Goal: Transaction & Acquisition: Purchase product/service

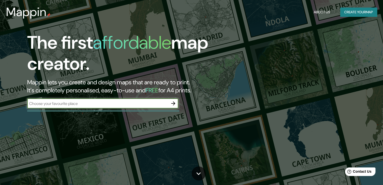
click at [91, 105] on input "text" at bounding box center [97, 104] width 141 height 6
type input "Cancun"
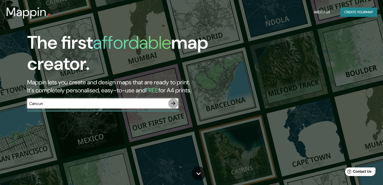
click at [174, 108] on button "button" at bounding box center [173, 104] width 10 height 10
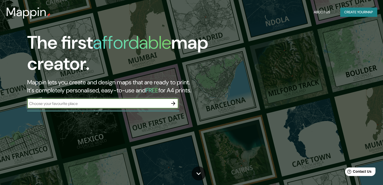
click at [46, 106] on input "text" at bounding box center [97, 104] width 141 height 6
type input "Cancun"
click at [175, 102] on icon "button" at bounding box center [173, 104] width 6 height 6
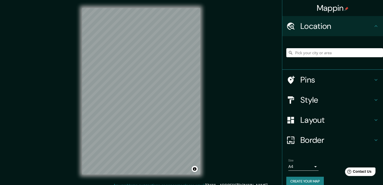
click at [321, 103] on h4 "Style" at bounding box center [336, 100] width 72 height 10
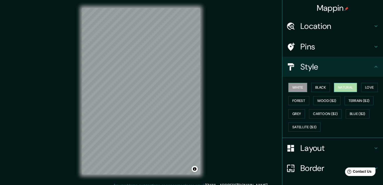
click at [346, 88] on button "Natural" at bounding box center [345, 87] width 23 height 9
click at [365, 90] on button "Love" at bounding box center [369, 87] width 17 height 9
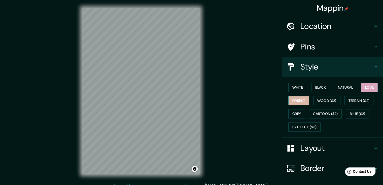
click at [293, 100] on button "Forest" at bounding box center [298, 100] width 21 height 9
click at [340, 89] on button "Natural" at bounding box center [345, 87] width 23 height 9
click at [340, 66] on h4 "Style" at bounding box center [336, 67] width 72 height 10
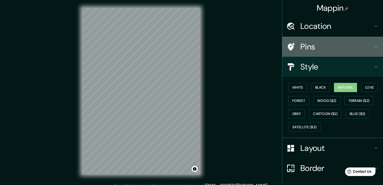
click at [326, 41] on div "Pins" at bounding box center [332, 47] width 101 height 20
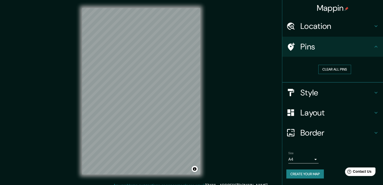
click at [335, 69] on button "Clear all pins" at bounding box center [334, 69] width 33 height 9
click at [326, 70] on button "Clear all pins" at bounding box center [334, 69] width 33 height 9
click at [321, 72] on button "Clear all pins" at bounding box center [334, 69] width 33 height 9
click at [320, 23] on h4 "Location" at bounding box center [336, 26] width 72 height 10
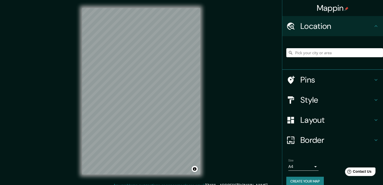
click at [310, 58] on div at bounding box center [334, 52] width 97 height 25
click at [310, 54] on input "Pick your city or area" at bounding box center [334, 52] width 97 height 9
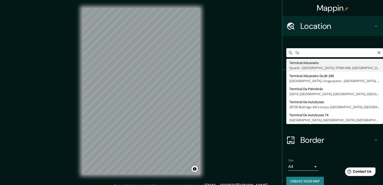
type input "T"
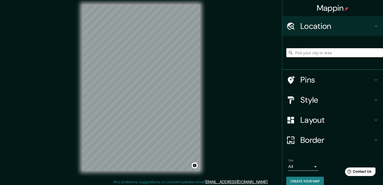
scroll to position [6, 0]
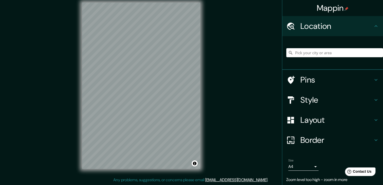
click at [243, 58] on div "Mappin Location Pins Style Layout Border Choose a border. Hint : you can make l…" at bounding box center [191, 89] width 383 height 191
click at [226, 46] on div "Mappin Location Pins Style Layout Border Choose a border. Hint : you can make l…" at bounding box center [191, 89] width 383 height 191
click at [225, 47] on div "Mappin Location Pins Style Layout Border Choose a border. Hint : you can make l…" at bounding box center [191, 89] width 383 height 191
click at [242, 82] on div "Mappin Location Pins Style Layout Border Choose a border. Hint : you can make l…" at bounding box center [191, 89] width 383 height 191
click at [211, 60] on div "Mappin Location Pins Style Layout Border Choose a border. Hint : you can make l…" at bounding box center [191, 89] width 383 height 191
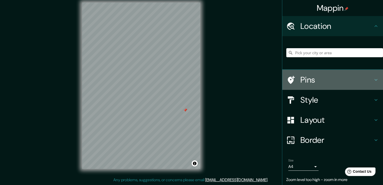
click at [301, 81] on h4 "Pins" at bounding box center [336, 80] width 72 height 10
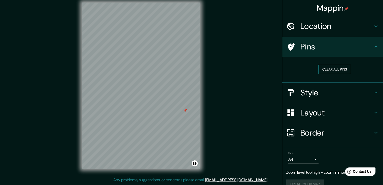
click at [328, 65] on button "Clear all pins" at bounding box center [334, 69] width 33 height 9
click at [306, 122] on div "Layout" at bounding box center [332, 113] width 101 height 20
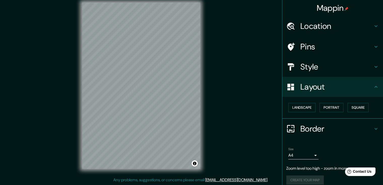
click at [308, 133] on h4 "Border" at bounding box center [336, 129] width 72 height 10
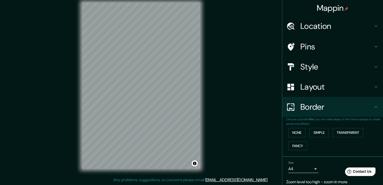
click at [305, 110] on h4 "Border" at bounding box center [336, 107] width 72 height 10
